Goal: Browse casually

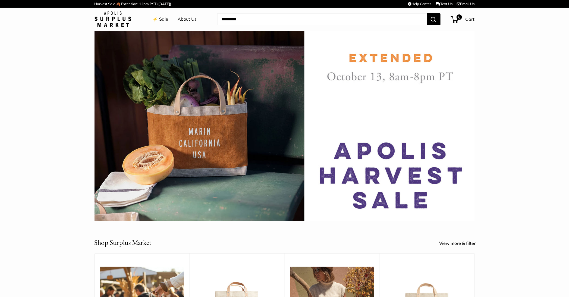
click at [161, 19] on link "⚡️ Sale" at bounding box center [160, 19] width 15 height 8
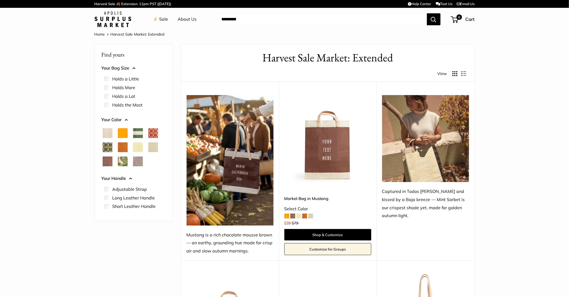
click at [129, 20] on img at bounding box center [113, 19] width 37 height 16
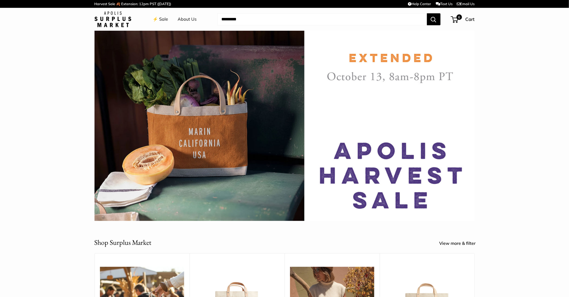
click at [160, 18] on link "⚡️ Sale" at bounding box center [160, 19] width 15 height 8
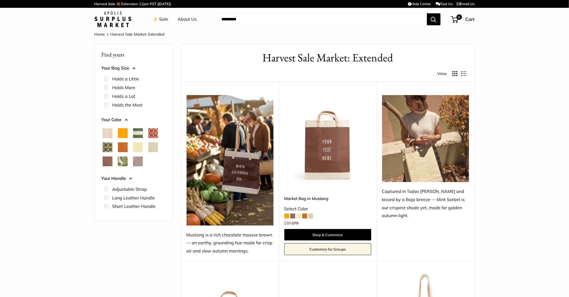
click at [160, 18] on link "⚡️ Sale" at bounding box center [160, 19] width 15 height 8
click at [108, 22] on img at bounding box center [113, 19] width 37 height 16
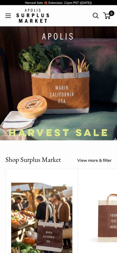
click at [58, 85] on img at bounding box center [58, 82] width 117 height 117
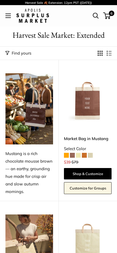
click at [26, 18] on img at bounding box center [32, 16] width 33 height 14
